Goal: Task Accomplishment & Management: Manage account settings

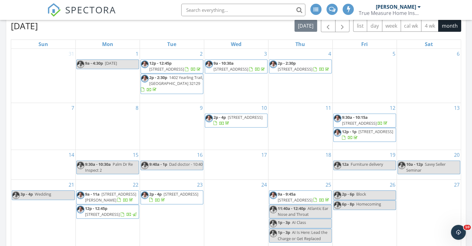
scroll to position [279, 0]
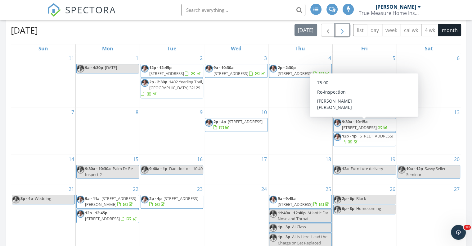
click at [339, 26] on span "button" at bounding box center [342, 29] width 7 height 7
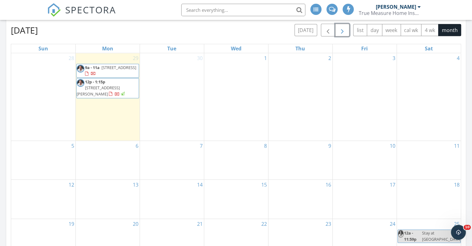
click at [237, 143] on div "8" at bounding box center [236, 160] width 64 height 39
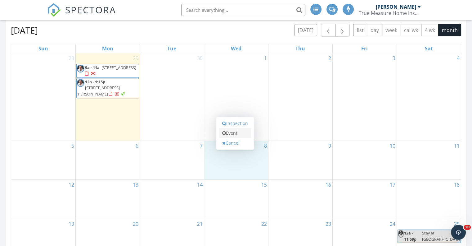
click at [234, 128] on link "Event" at bounding box center [235, 133] width 32 height 10
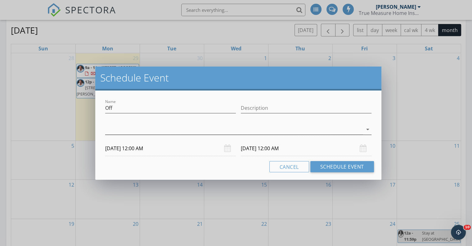
click at [232, 129] on div at bounding box center [234, 129] width 258 height 10
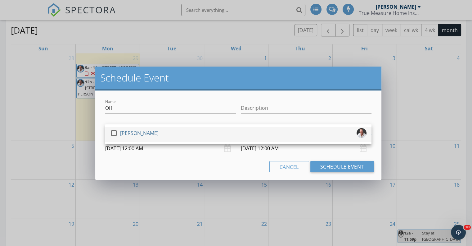
click at [113, 133] on div at bounding box center [114, 133] width 11 height 11
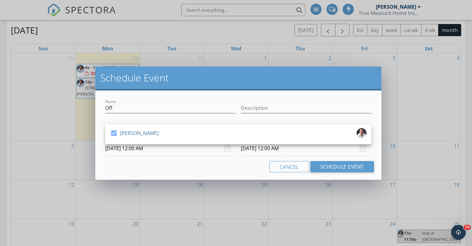
click at [229, 164] on div "Cancel Schedule Event" at bounding box center [238, 166] width 271 height 11
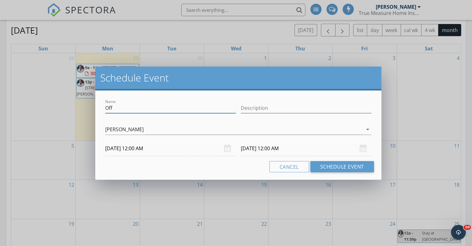
click at [125, 110] on input "Off" at bounding box center [170, 108] width 131 height 10
drag, startPoint x: 120, startPoint y: 109, endPoint x: 76, endPoint y: 102, distance: 44.3
click at [79, 104] on div "Schedule Event Name Off Description check_box Travis McFarran Travis McFarran a…" at bounding box center [236, 123] width 472 height 246
type input "RTG Service"
click at [344, 167] on button "Schedule Event" at bounding box center [343, 166] width 64 height 11
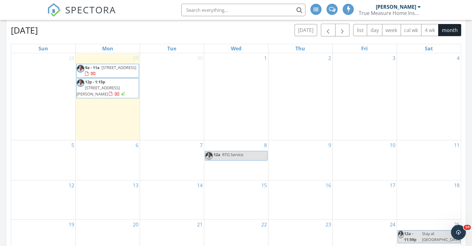
click at [180, 89] on div "30" at bounding box center [172, 96] width 64 height 87
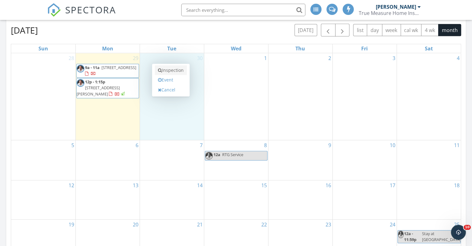
click at [174, 65] on link "Inspection" at bounding box center [171, 70] width 32 height 10
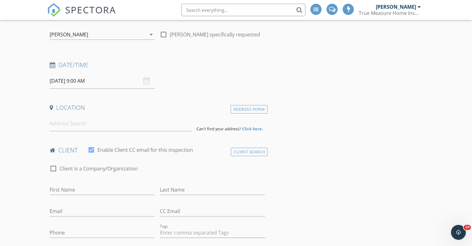
scroll to position [93, 0]
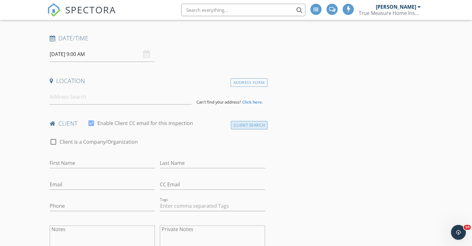
click at [252, 125] on div "Client Search" at bounding box center [249, 125] width 37 height 8
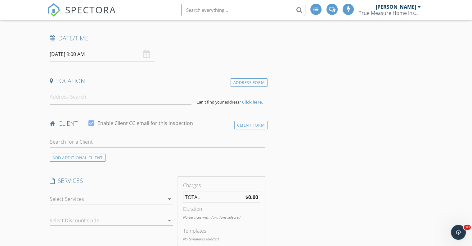
click at [117, 141] on input "text" at bounding box center [158, 142] width 216 height 10
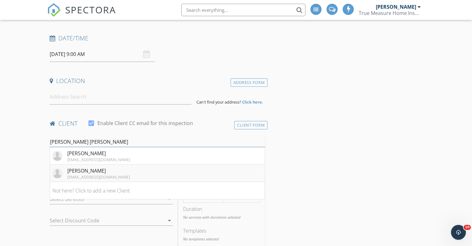
type input "eric sheri"
click at [104, 170] on div "Eric Sheridan" at bounding box center [98, 170] width 63 height 7
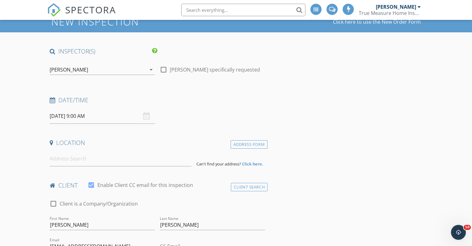
scroll to position [31, 0]
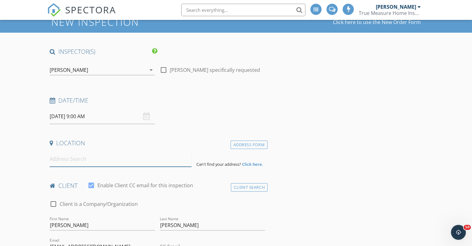
click at [95, 163] on input at bounding box center [121, 158] width 142 height 15
paste input "3701 Olson Dr"
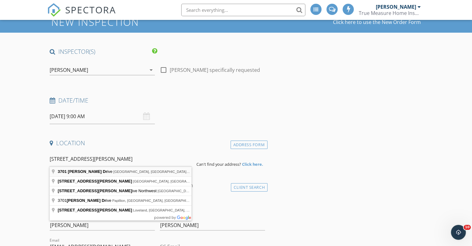
type input "3701 Olson Drive, Daytona Beach, FL, USA"
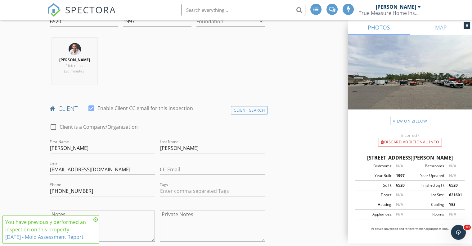
scroll to position [248, 0]
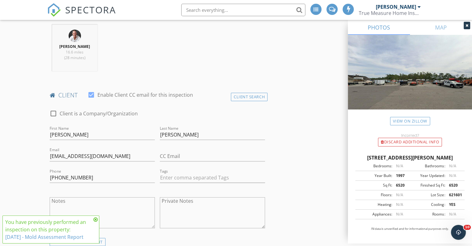
click at [96, 220] on icon at bounding box center [95, 219] width 4 height 5
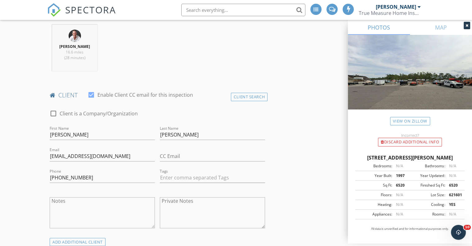
scroll to position [342, 0]
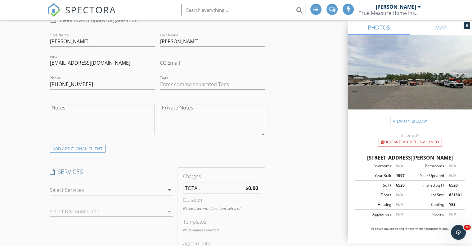
click at [167, 189] on icon "arrow_drop_down" at bounding box center [169, 189] width 7 height 7
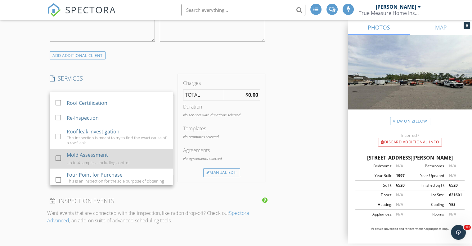
scroll to position [186, 0]
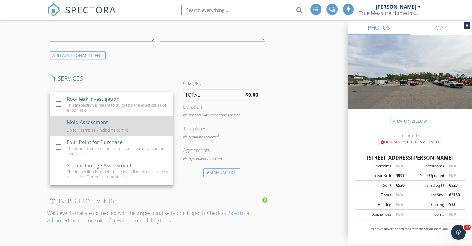
click at [56, 131] on div at bounding box center [58, 125] width 11 height 11
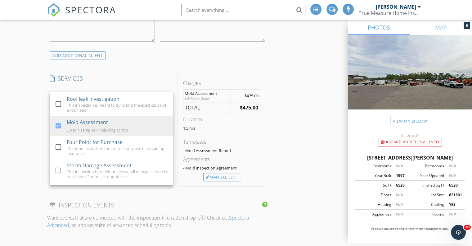
click at [326, 154] on div "INSPECTOR(S) check_box Travis McFarran PRIMARY Travis McFarran arrow_drop_down …" at bounding box center [236, 210] width 378 height 1133
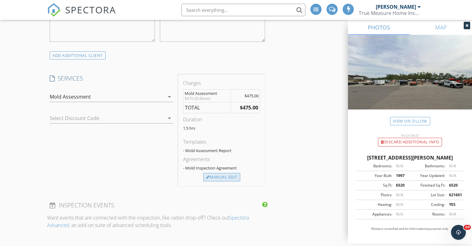
click at [225, 177] on div "Manual Edit" at bounding box center [221, 177] width 37 height 9
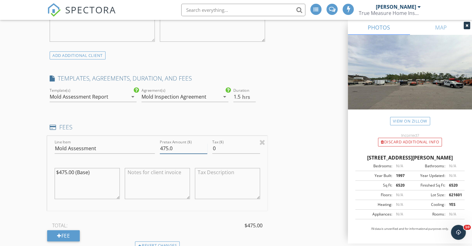
drag, startPoint x: 193, startPoint y: 146, endPoint x: 55, endPoint y: 139, distance: 137.7
click at [64, 140] on div "Line Item Mold Assessment Pretax Amount ($) 475.0 Tax ($) 0 $475.00 (Base)" at bounding box center [157, 173] width 220 height 75
type input "400"
click at [313, 165] on div "INSPECTOR(S) check_box Travis McFarran PRIMARY Travis McFarran arrow_drop_down …" at bounding box center [236, 242] width 378 height 1197
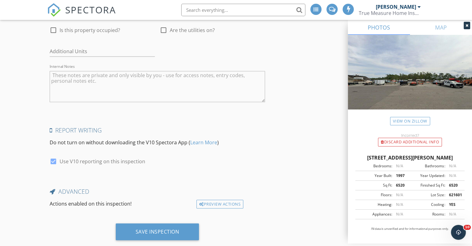
scroll to position [1042, 0]
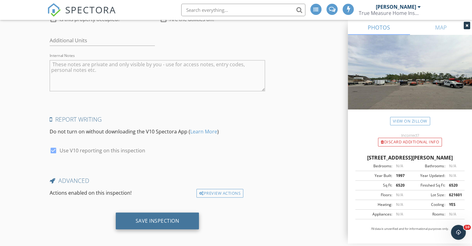
click at [158, 213] on div "Save Inspection" at bounding box center [158, 220] width 84 height 17
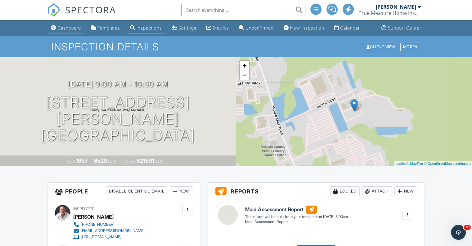
click at [57, 30] on div "Dashboard" at bounding box center [69, 27] width 24 height 5
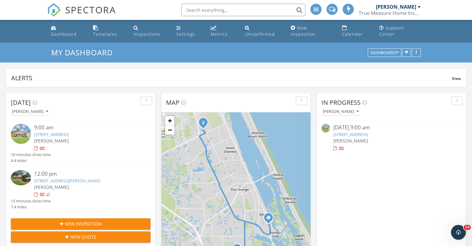
click at [47, 178] on link "[STREET_ADDRESS][PERSON_NAME]" at bounding box center [67, 181] width 66 height 6
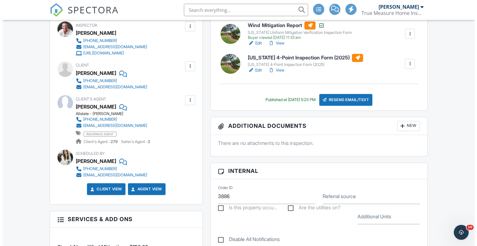
scroll to position [217, 0]
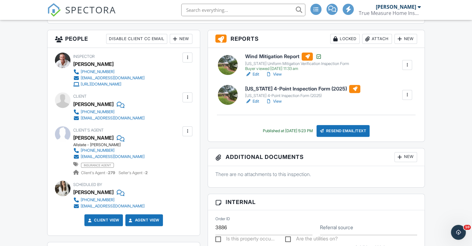
click at [256, 104] on link "Edit" at bounding box center [252, 101] width 14 height 6
click at [350, 137] on div "Resend Email/Text" at bounding box center [343, 131] width 53 height 12
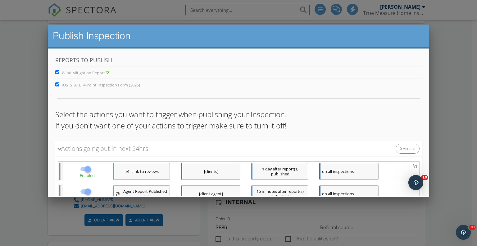
scroll to position [0, 0]
click at [57, 72] on input "Wind Mitigation Report" at bounding box center [57, 72] width 4 height 4
checkbox input "false"
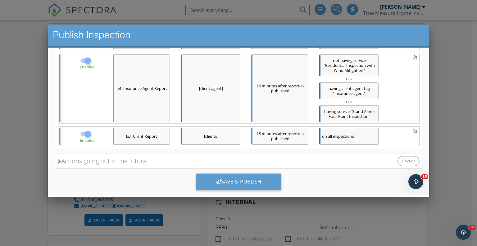
scroll to position [248, 0]
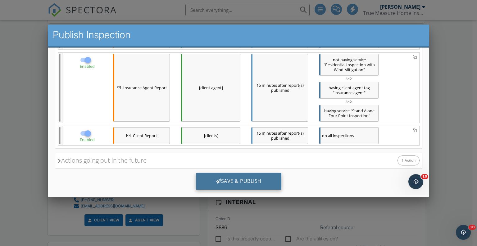
click at [216, 175] on div "Save & Publish" at bounding box center [238, 181] width 85 height 17
